Goal: Complete application form: Complete application form

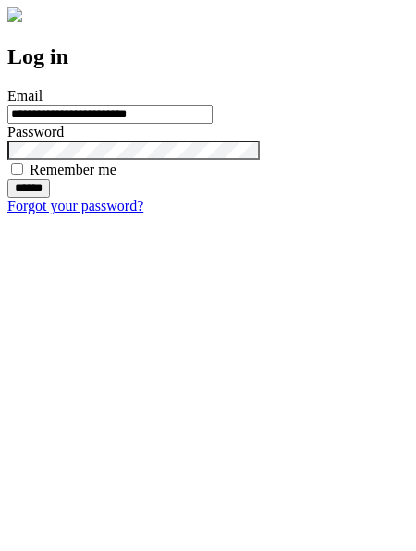
type input "**********"
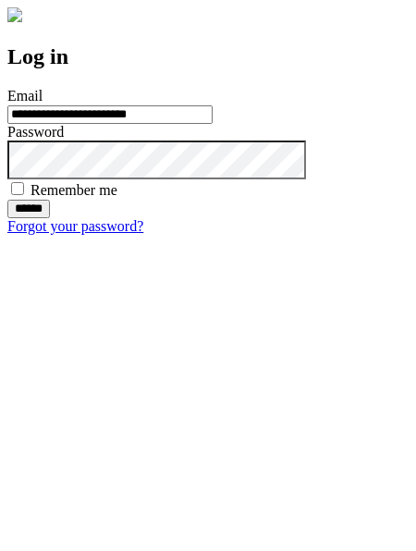
click at [50, 218] on input "******" at bounding box center [28, 209] width 43 height 18
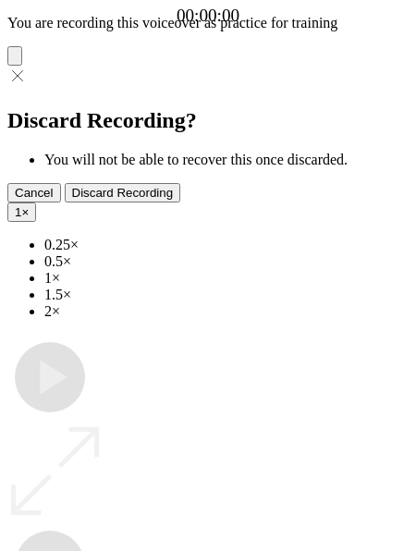
type input "**********"
